Goal: Task Accomplishment & Management: Use online tool/utility

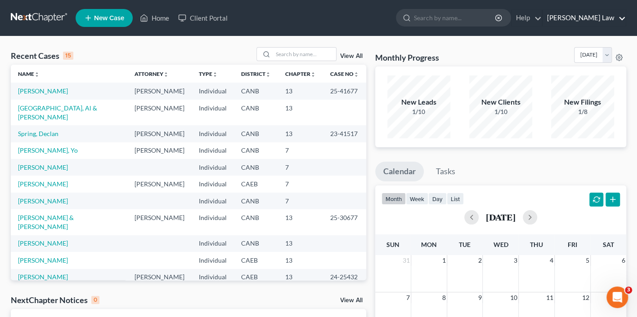
click at [588, 14] on link "[PERSON_NAME] Law" at bounding box center [583, 18] width 83 height 16
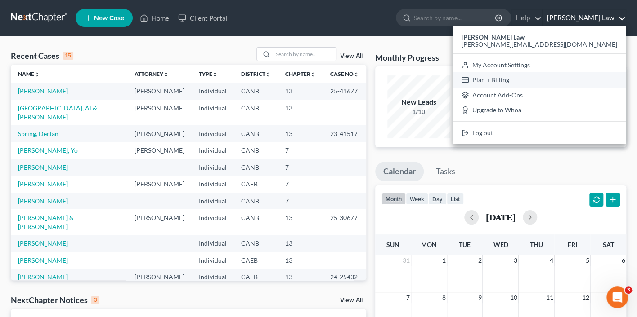
click at [581, 82] on link "Plan + Billing" at bounding box center [539, 79] width 173 height 15
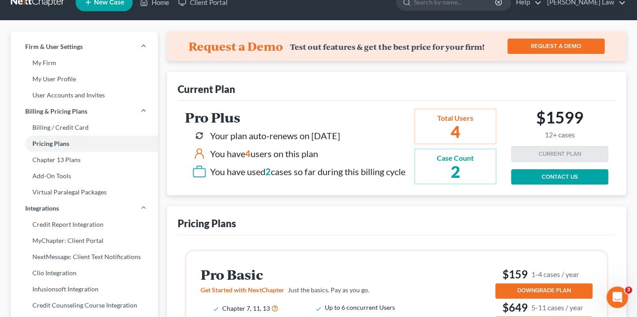
scroll to position [18, 0]
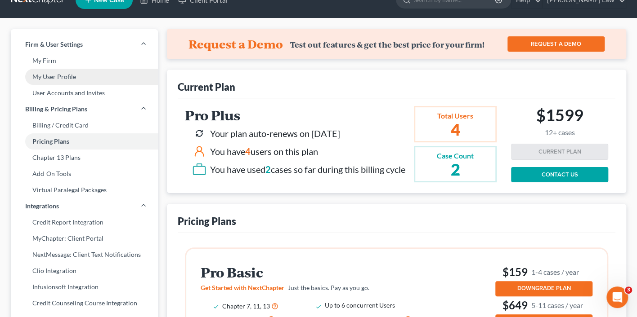
click at [107, 80] on link "My User Profile" at bounding box center [84, 77] width 147 height 16
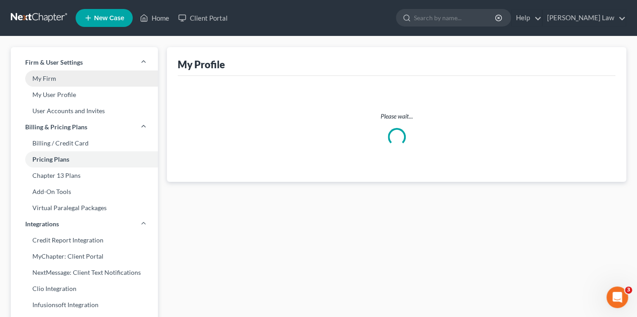
select select "4"
select select "paralegal"
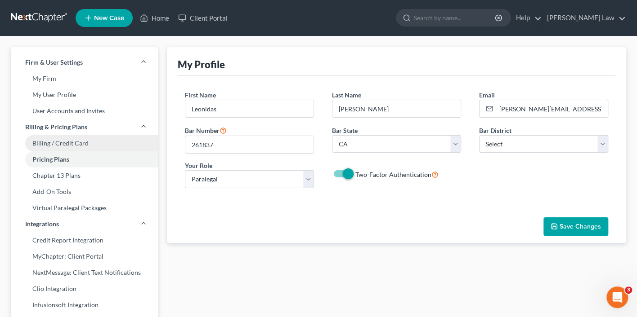
click at [93, 144] on link "Billing / Credit Card" at bounding box center [84, 143] width 147 height 16
select select "4"
select select "2"
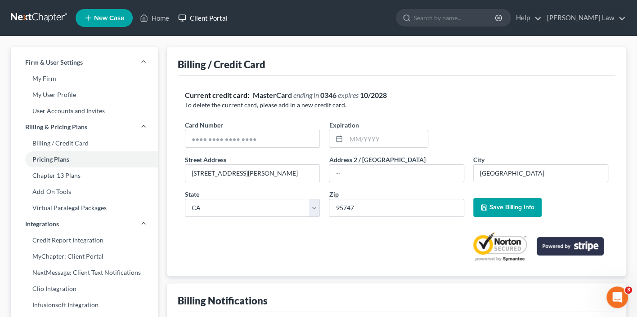
click at [209, 18] on link "Client Portal" at bounding box center [203, 18] width 58 height 16
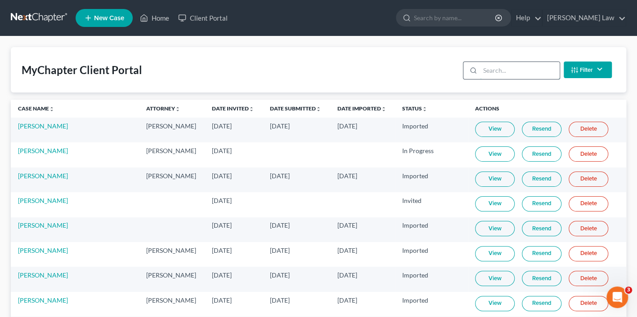
click at [526, 67] on input "search" at bounding box center [520, 70] width 80 height 17
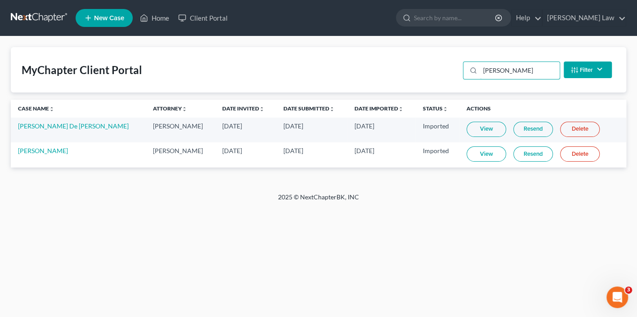
type input "[PERSON_NAME]"
click at [24, 152] on link "[PERSON_NAME]" at bounding box center [43, 151] width 50 height 8
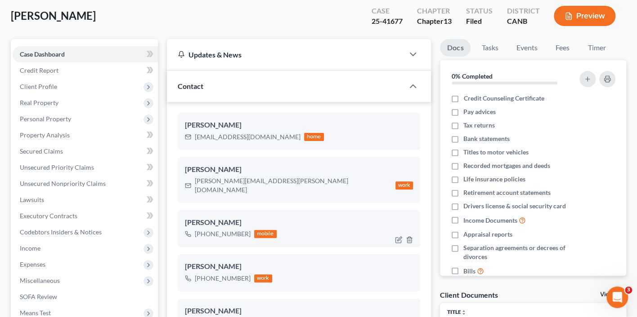
scroll to position [51, 0]
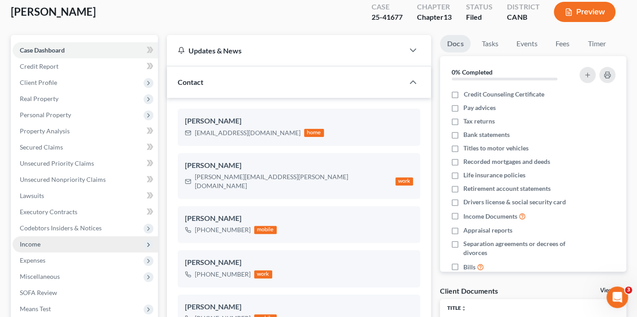
click at [52, 242] on span "Income" at bounding box center [85, 245] width 145 height 16
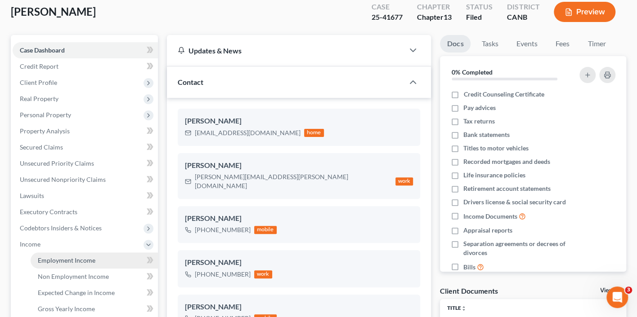
click at [100, 259] on link "Employment Income" at bounding box center [94, 261] width 127 height 16
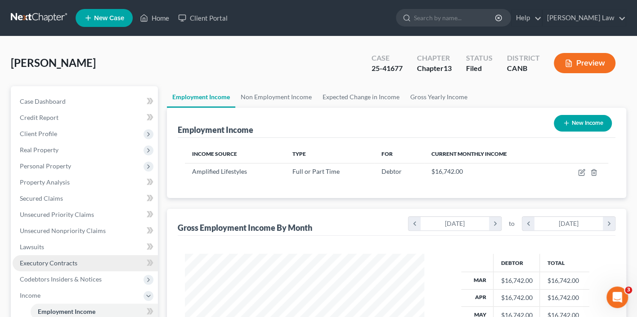
scroll to position [158, 258]
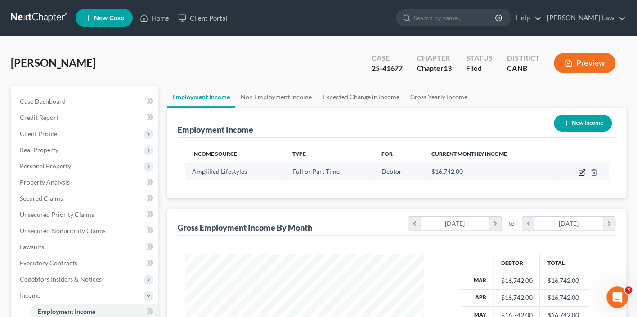
click at [578, 173] on icon "button" at bounding box center [580, 172] width 5 height 5
select select "0"
select select "4"
select select "0"
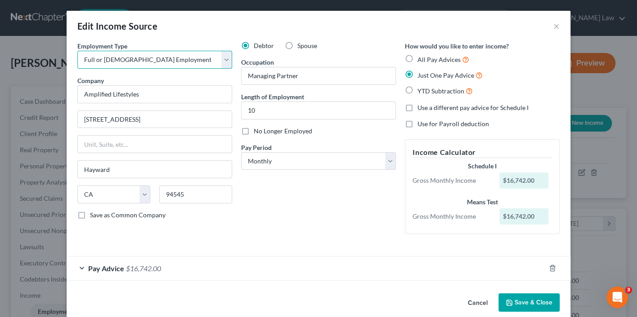
select select "1"
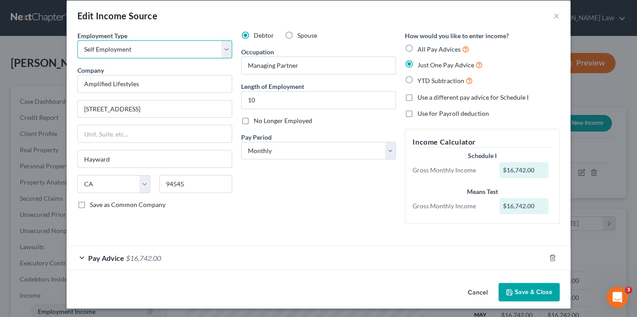
scroll to position [10, 0]
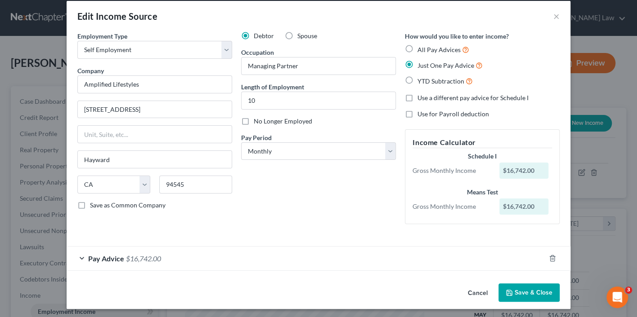
click at [524, 290] on button "Save & Close" at bounding box center [528, 293] width 61 height 19
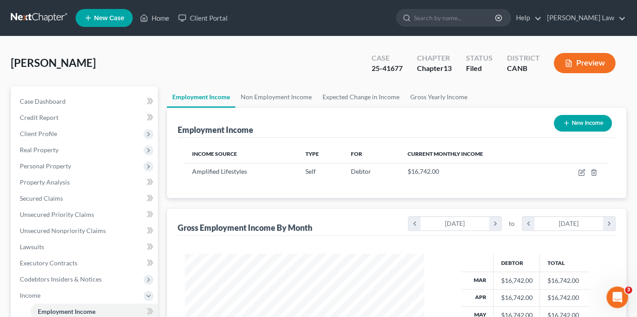
click at [596, 61] on button "Preview" at bounding box center [585, 63] width 62 height 20
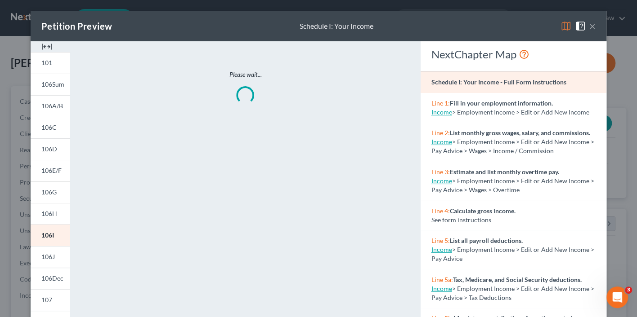
click at [561, 28] on img at bounding box center [565, 26] width 11 height 11
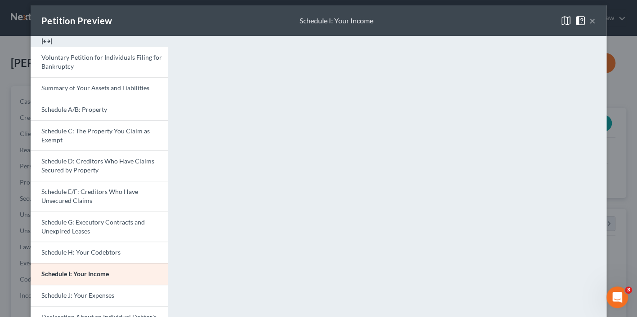
scroll to position [0, 0]
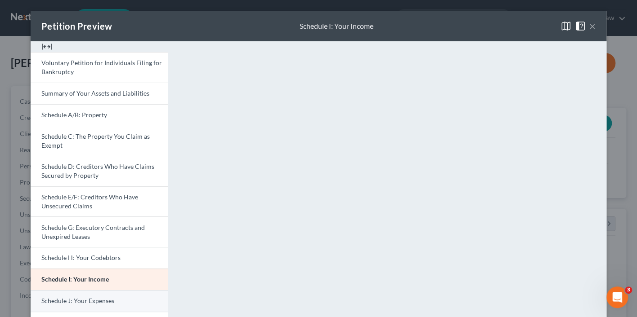
click at [103, 297] on span "Schedule J: Your Expenses" at bounding box center [77, 301] width 73 height 8
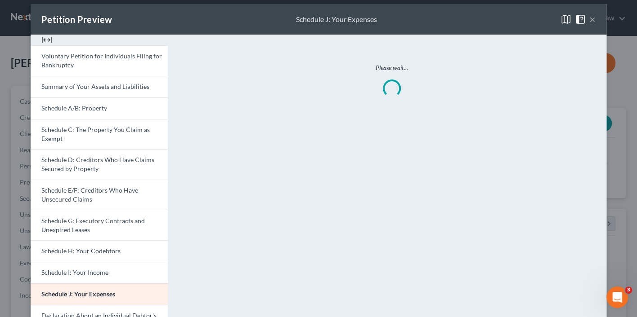
scroll to position [7, 0]
